Goal: Task Accomplishment & Management: Use online tool/utility

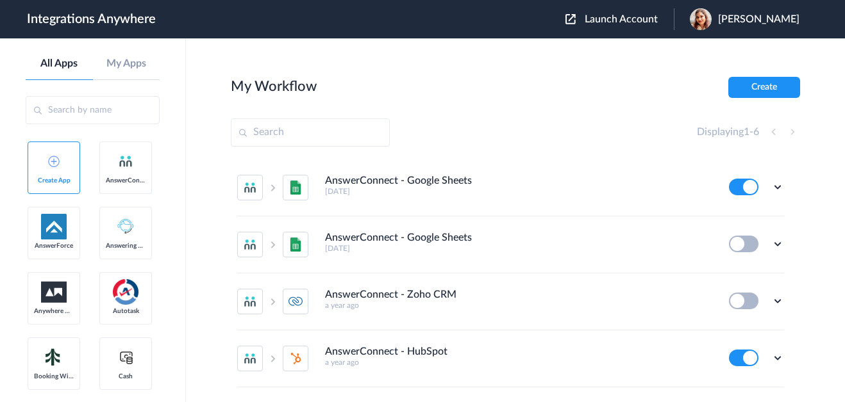
click at [638, 32] on header "Integrations Anywhere Launch Account Akanksha Rawat My Account Logout" at bounding box center [422, 19] width 845 height 38
click at [634, 25] on button "Launch Account" at bounding box center [619, 19] width 108 height 12
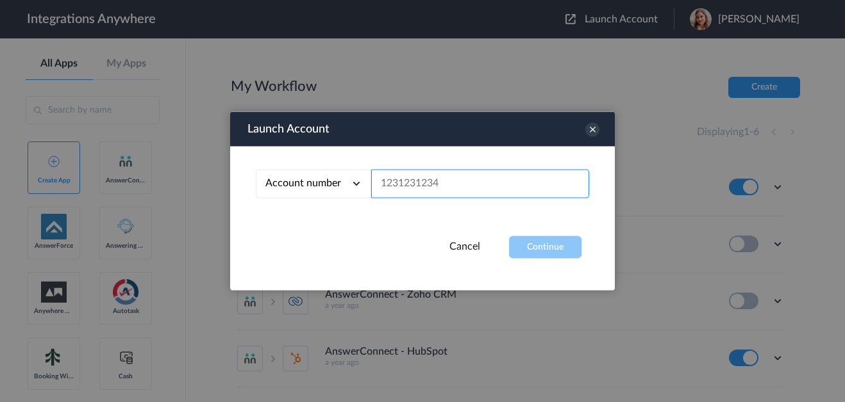
paste input "1210007905"
type input "1210007905"
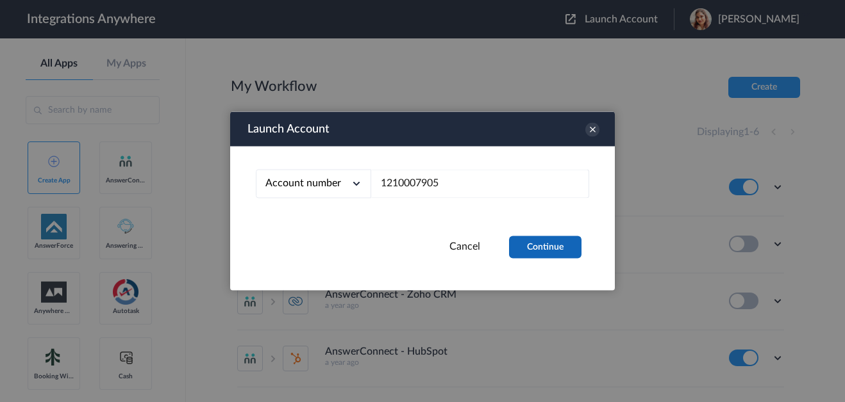
click at [538, 240] on button "Continue" at bounding box center [545, 247] width 72 height 22
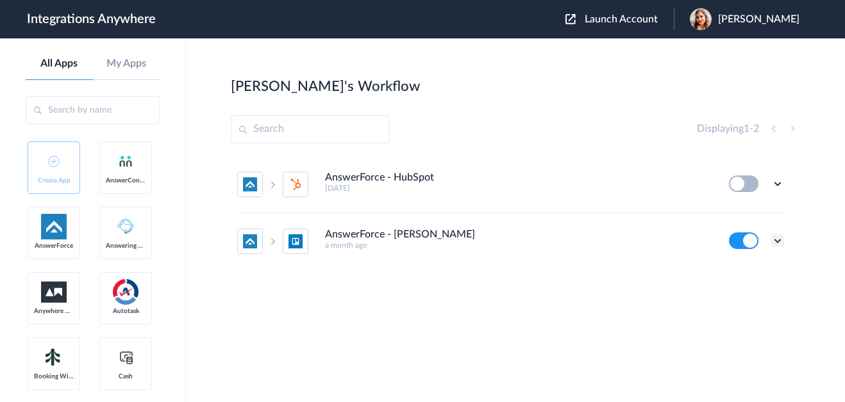
click at [777, 244] on icon at bounding box center [777, 241] width 13 height 13
click at [752, 276] on li "Edit" at bounding box center [741, 271] width 83 height 24
click at [771, 243] on icon at bounding box center [777, 241] width 13 height 13
click at [755, 305] on li "Task history" at bounding box center [741, 295] width 83 height 24
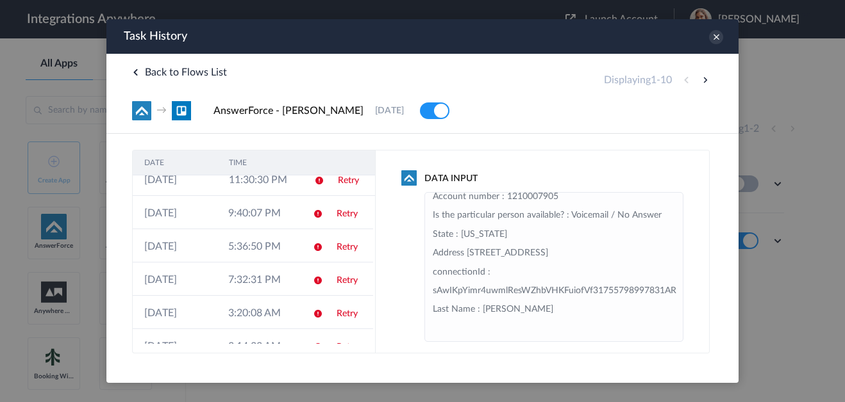
scroll to position [357, 0]
drag, startPoint x: 343, startPoint y: 186, endPoint x: 450, endPoint y: 205, distance: 109.4
click at [343, 185] on link "Retry" at bounding box center [348, 180] width 21 height 9
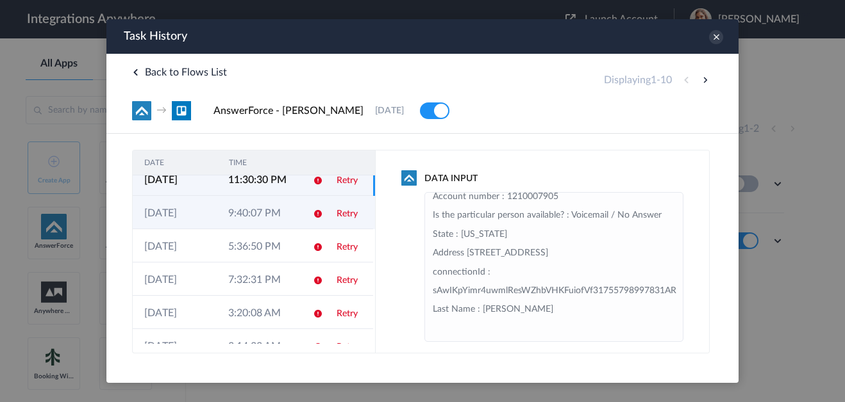
click at [313, 215] on icon at bounding box center [318, 214] width 10 height 10
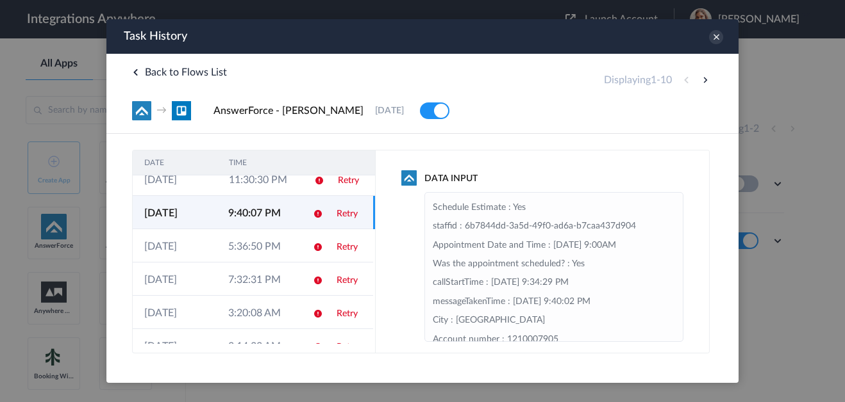
scroll to position [0, 0]
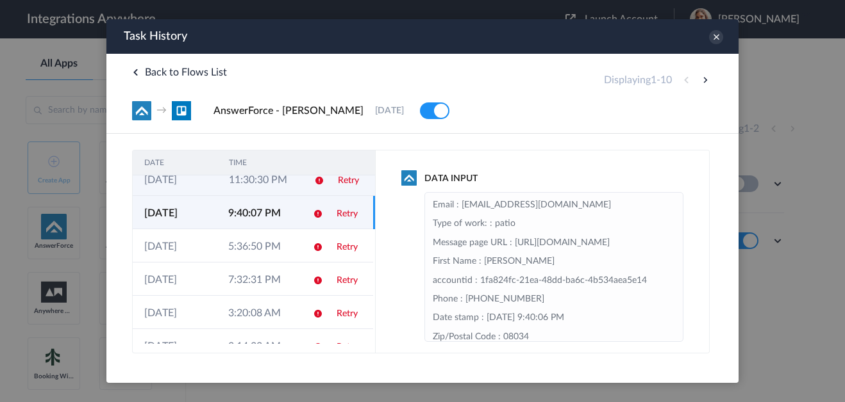
click at [314, 184] on icon at bounding box center [319, 181] width 10 height 10
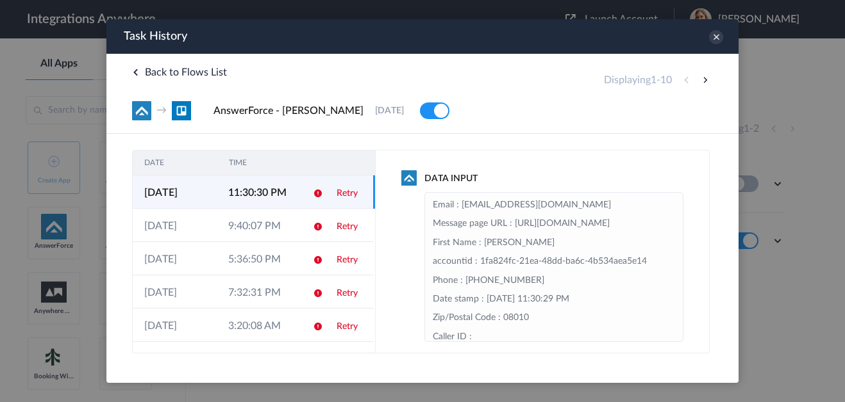
click at [325, 192] on td "Retry" at bounding box center [349, 192] width 48 height 33
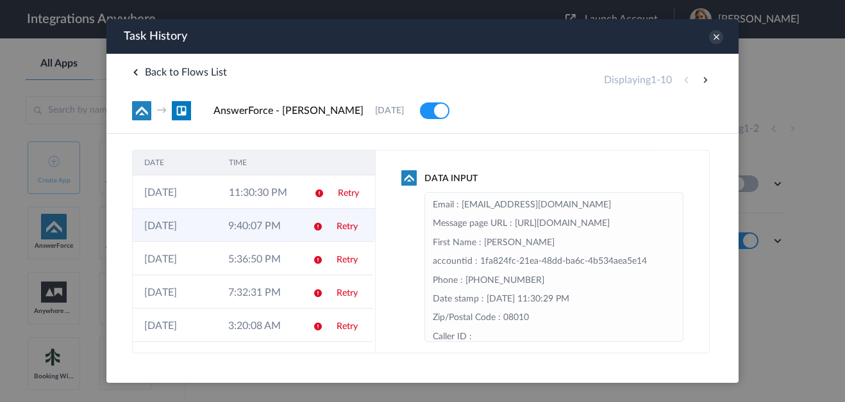
click at [352, 214] on td "Retry" at bounding box center [349, 225] width 48 height 33
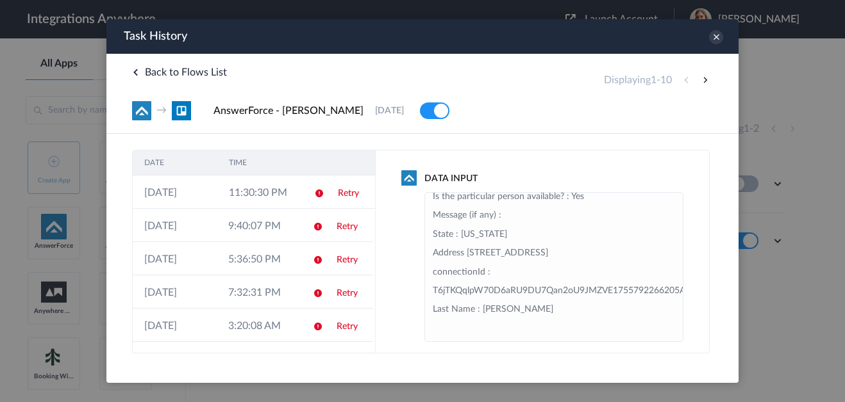
scroll to position [180, 0]
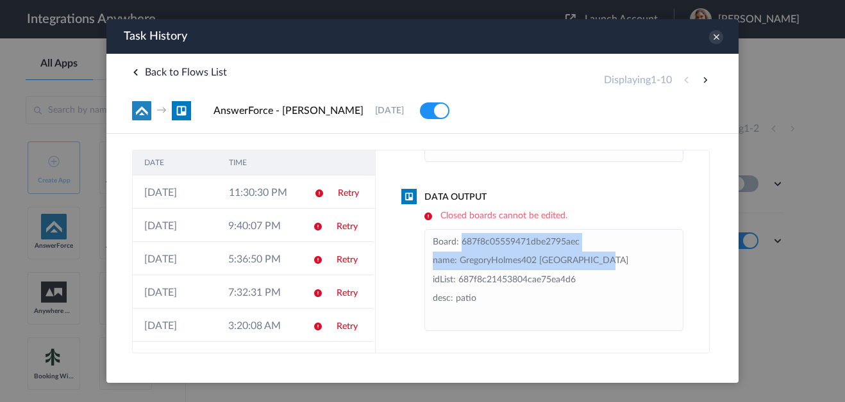
drag, startPoint x: 462, startPoint y: 243, endPoint x: 703, endPoint y: 258, distance: 241.4
click at [641, 254] on li "Board: 687f8c05559471dbe2795aec name: GregoryHolmes402 Yorkshire Road idList: 6…" at bounding box center [554, 280] width 242 height 94
click at [541, 258] on li "Board: 687f8c05559471dbe2795aec name: GregoryHolmes402 Yorkshire Road idList: 6…" at bounding box center [554, 280] width 242 height 94
drag, startPoint x: 459, startPoint y: 243, endPoint x: 616, endPoint y: 243, distance: 156.3
click at [616, 243] on li "Board: 687f8c05559471dbe2795aec name: GregoryHolmes402 Yorkshire Road idList: 6…" at bounding box center [554, 280] width 242 height 94
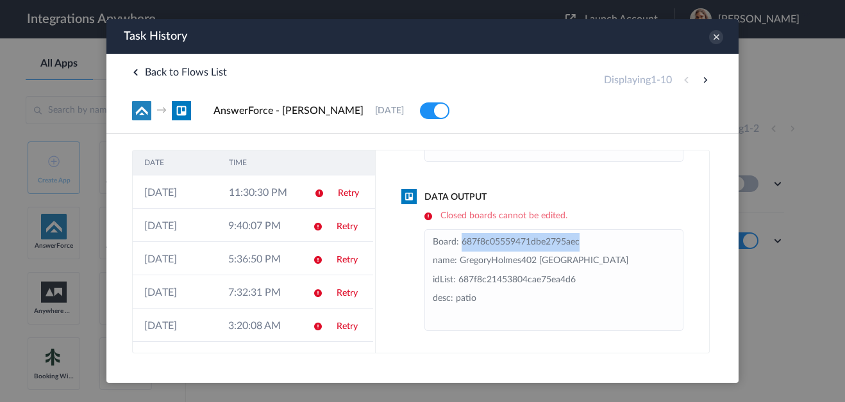
copy li "687f8c05559471dbe2795aec"
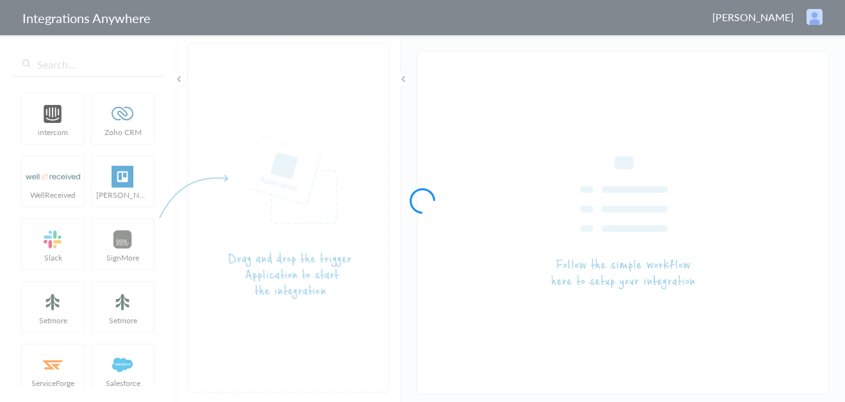
type input "AnswerForce - [PERSON_NAME]"
